Goal: Information Seeking & Learning: Find specific fact

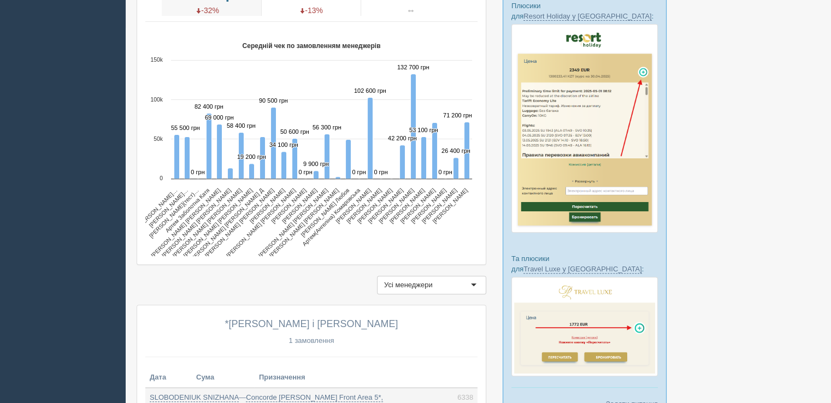
scroll to position [437, 0]
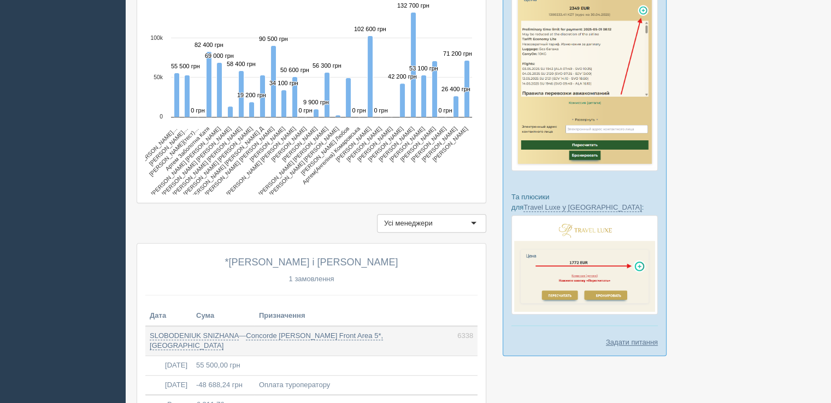
click at [417, 218] on div "Усі менеджери" at bounding box center [408, 223] width 49 height 11
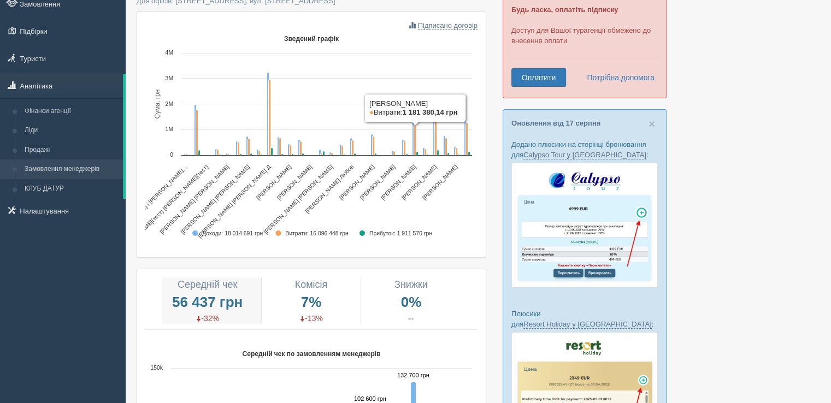
scroll to position [0, 0]
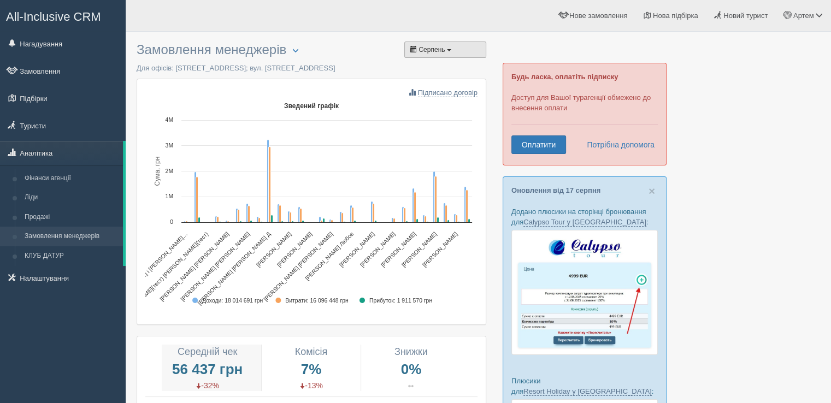
click at [426, 48] on span "Серпень" at bounding box center [431, 50] width 26 height 8
click at [426, 89] on li "Липень" at bounding box center [443, 88] width 76 height 17
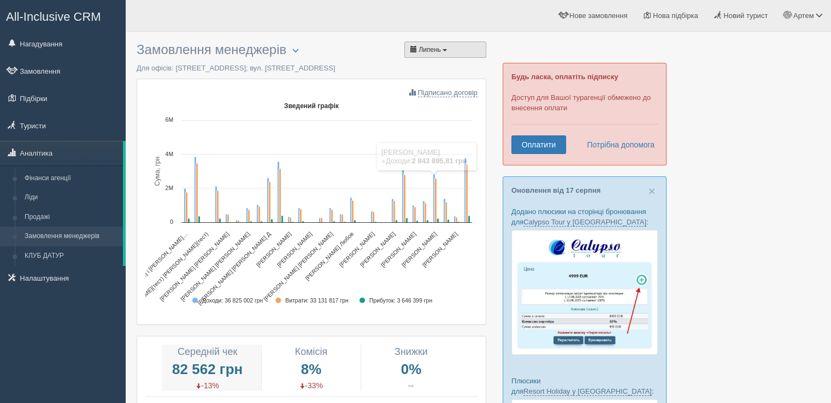
click at [436, 46] on span "Липень" at bounding box center [429, 50] width 22 height 8
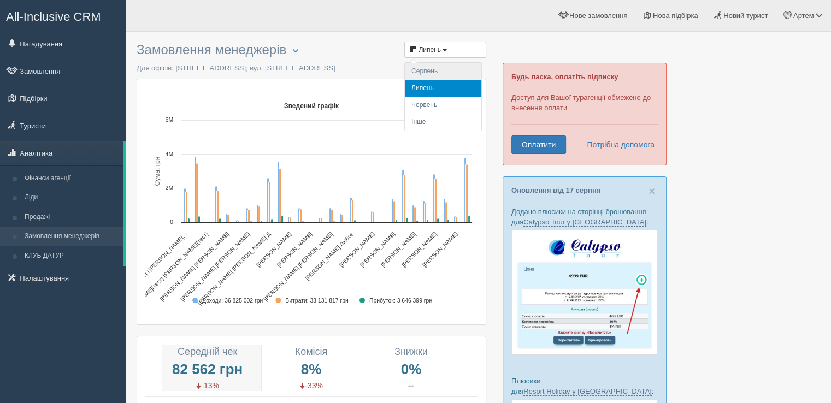
click at [429, 70] on li "Серпень" at bounding box center [443, 71] width 76 height 17
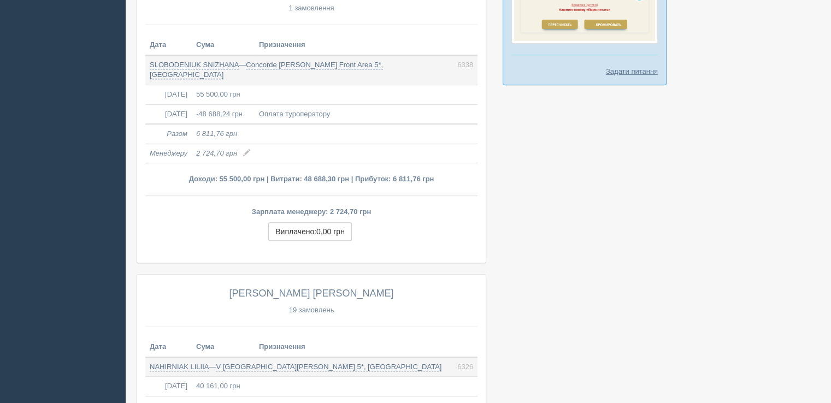
scroll to position [710, 0]
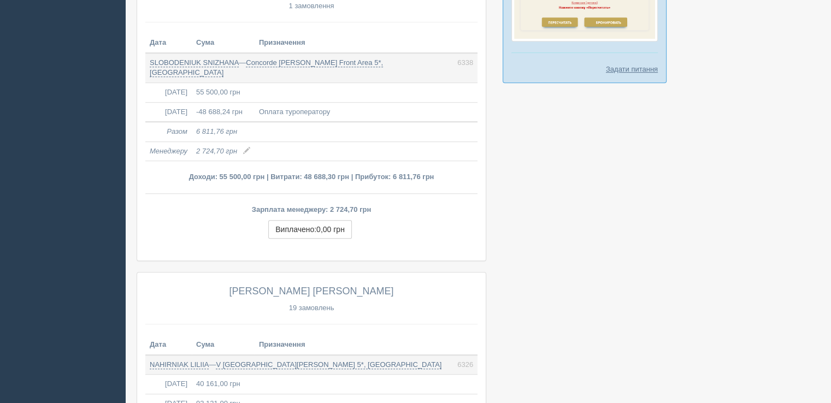
drag, startPoint x: 326, startPoint y: 199, endPoint x: 318, endPoint y: 200, distance: 7.7
click at [351, 205] on p "Зарплата менеджеру: 2 724,70 грн" at bounding box center [311, 210] width 323 height 10
click at [327, 205] on p "Зарплата менеджеру: 2 724,70 грн" at bounding box center [311, 210] width 323 height 10
drag, startPoint x: 329, startPoint y: 195, endPoint x: 353, endPoint y: 197, distance: 24.7
click at [353, 205] on p "Зарплата менеджеру: 2 724,70 грн" at bounding box center [311, 210] width 323 height 10
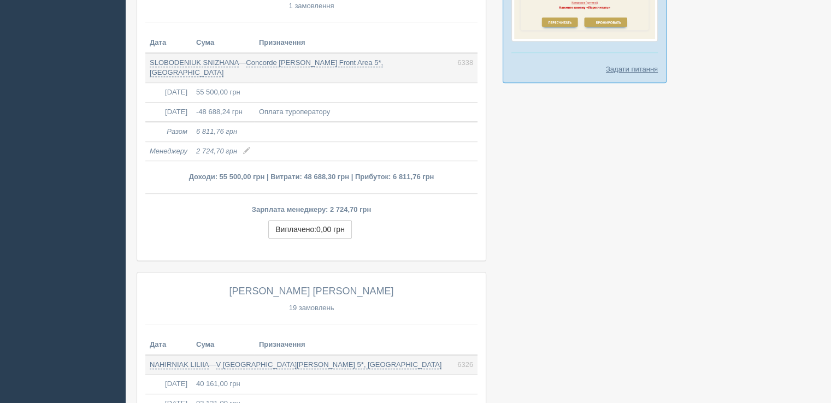
copy p "2 724,7"
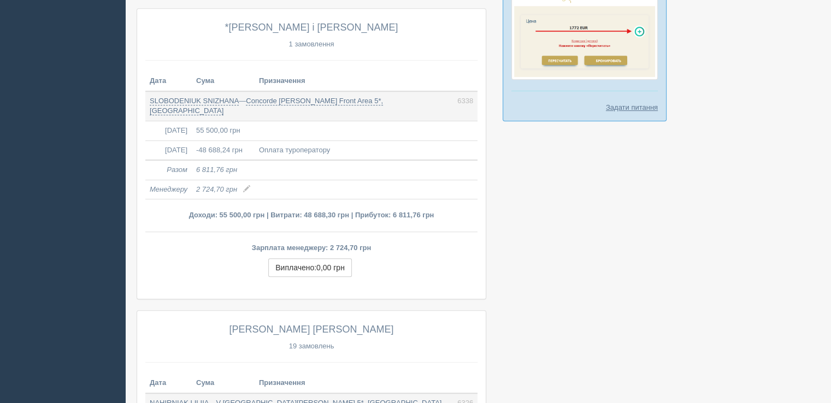
scroll to position [656, 0]
